Goal: Task Accomplishment & Management: Manage account settings

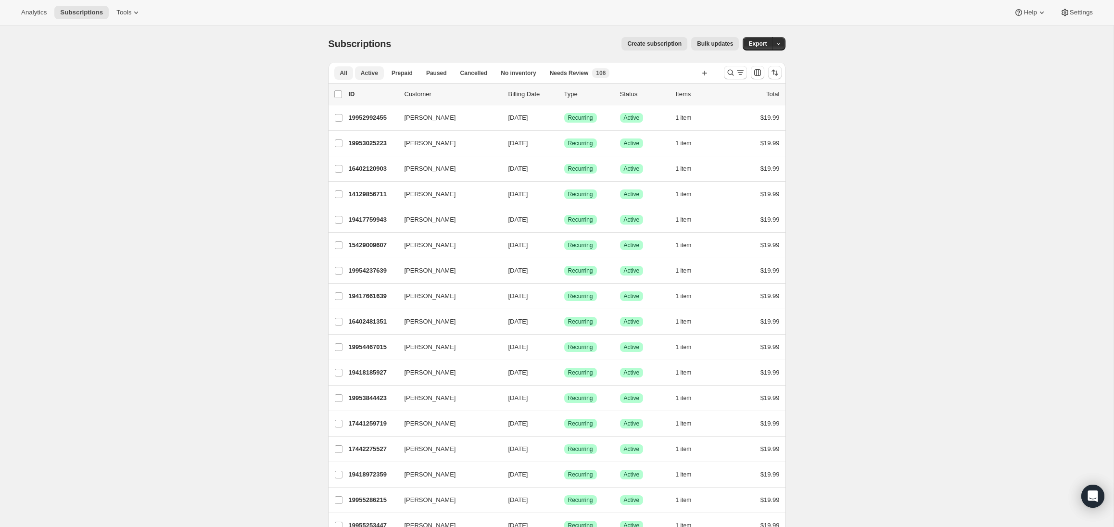
click at [368, 76] on span "Active" at bounding box center [369, 73] width 17 height 8
click at [341, 71] on span "All" at bounding box center [343, 73] width 7 height 8
click at [378, 72] on button "Active" at bounding box center [369, 72] width 29 height 13
click at [406, 72] on span "Prepaid" at bounding box center [401, 73] width 21 height 8
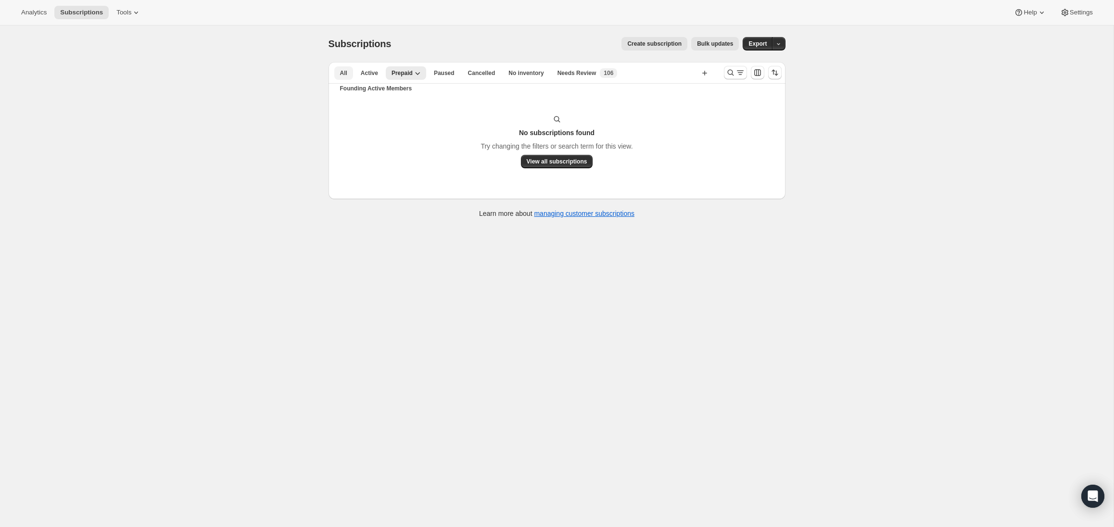
click at [342, 74] on span "All" at bounding box center [343, 73] width 7 height 8
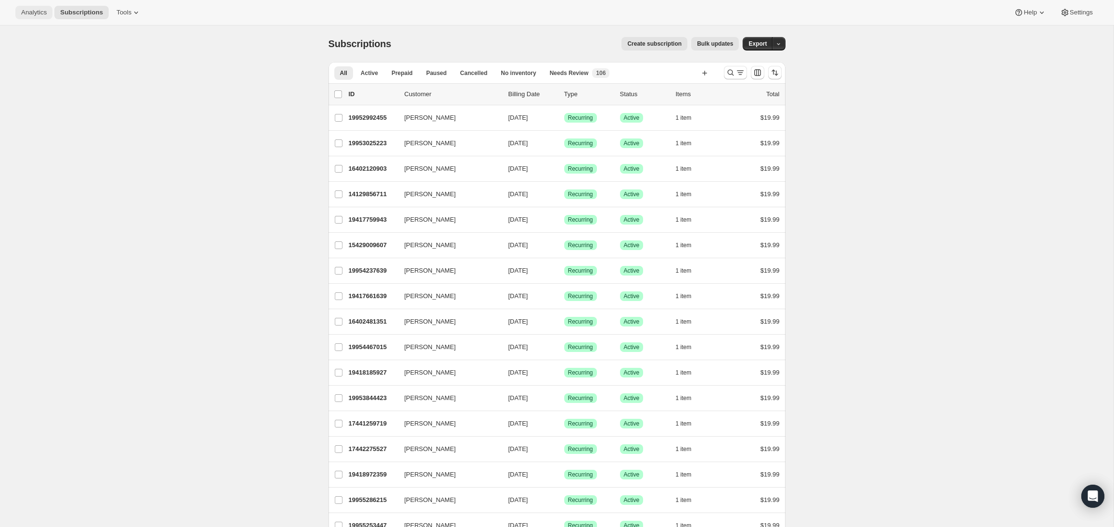
click at [39, 12] on span "Analytics" at bounding box center [33, 13] width 25 height 8
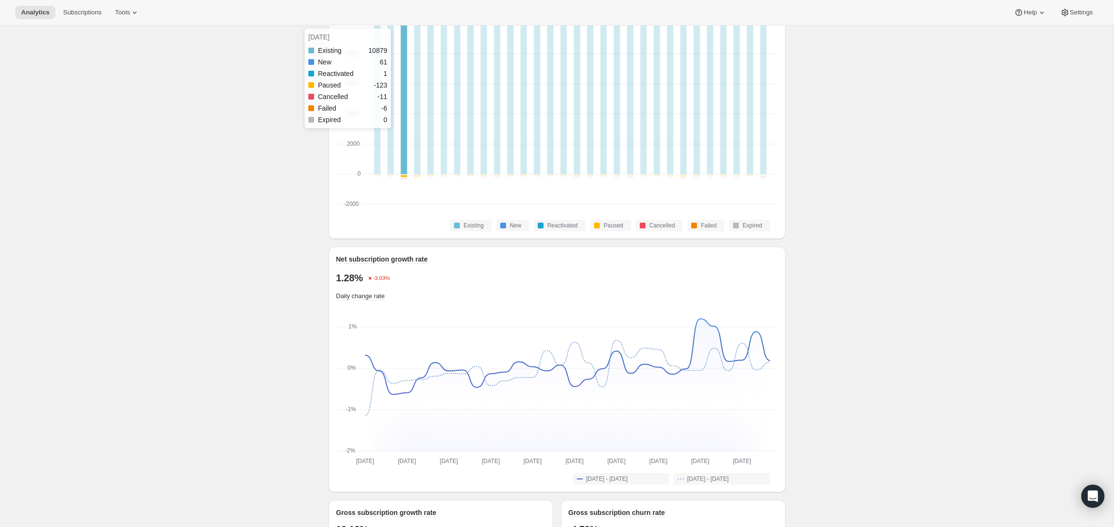
scroll to position [336, 0]
